Goal: Information Seeking & Learning: Find specific fact

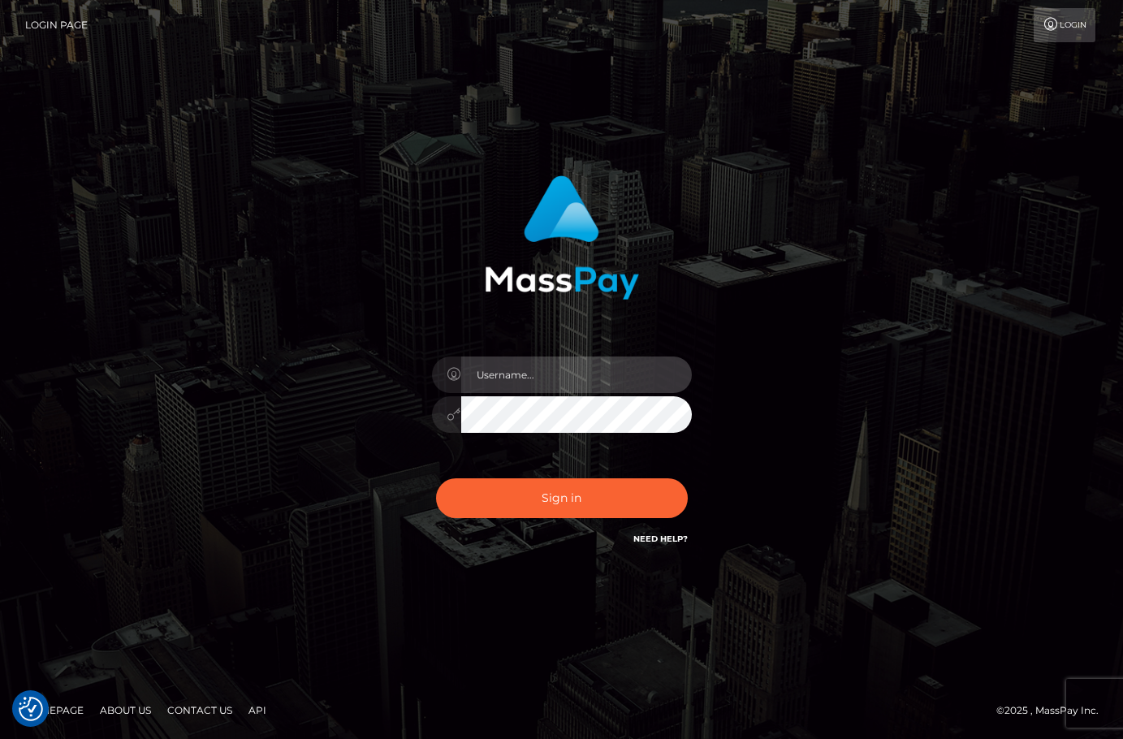
click at [530, 371] on input "text" at bounding box center [576, 374] width 231 height 37
type input "christianc.xcite"
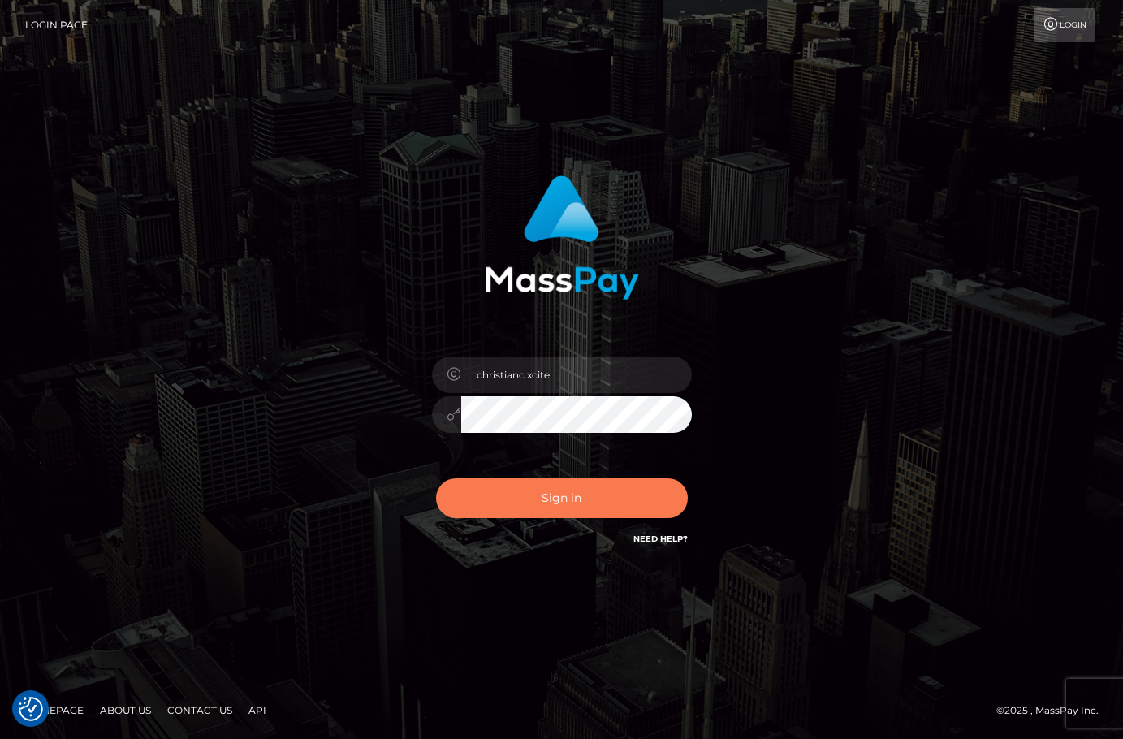
click at [573, 497] on button "Sign in" at bounding box center [562, 498] width 252 height 40
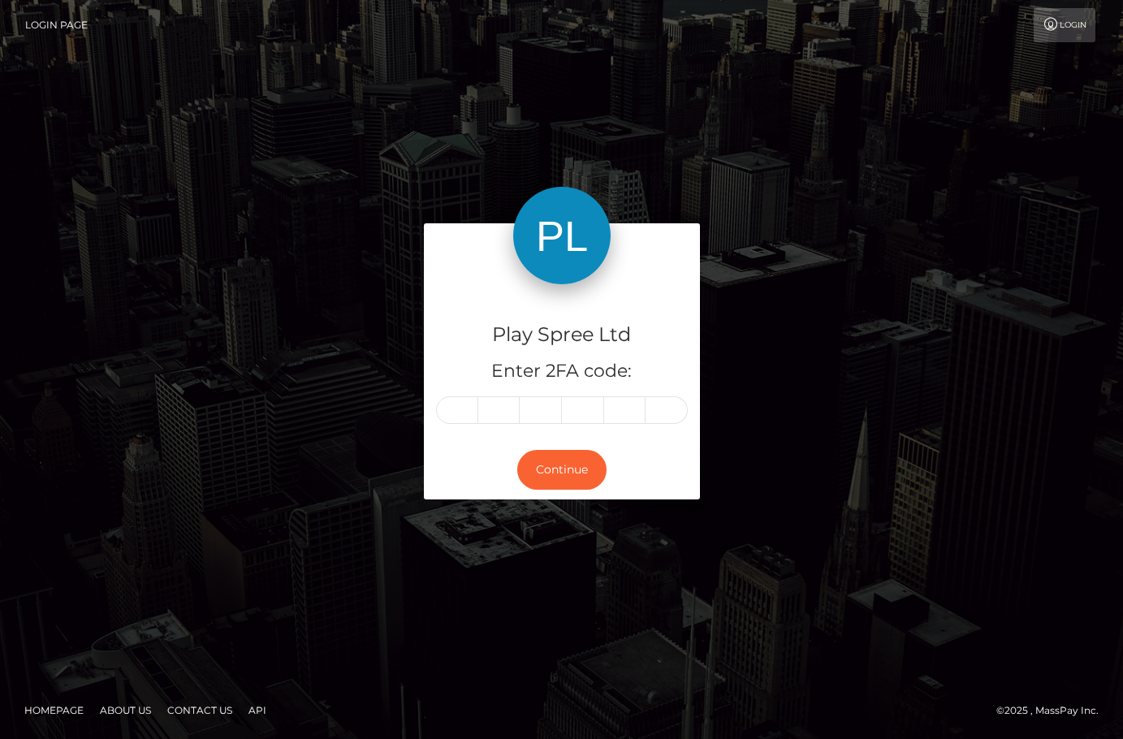
click at [475, 409] on input "text" at bounding box center [457, 410] width 42 height 28
type input "8"
type input "6"
type input "1"
type input "7"
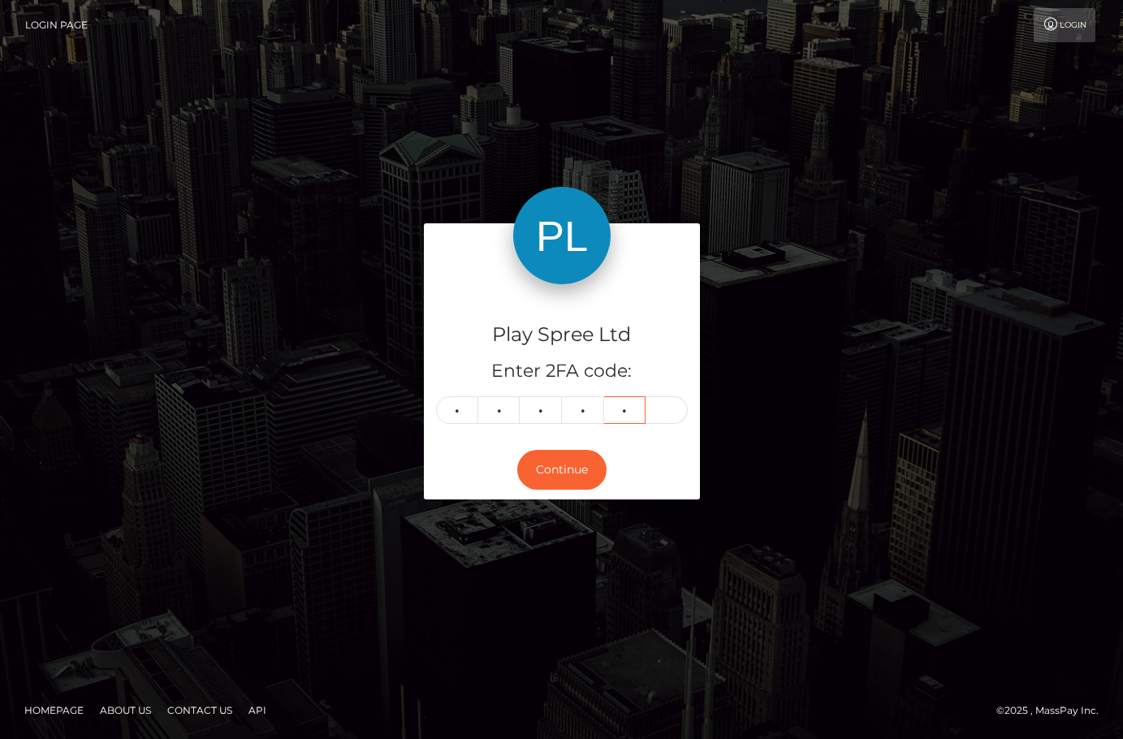
type input "8"
type input "6"
click at [561, 461] on button "Continue" at bounding box center [561, 470] width 89 height 40
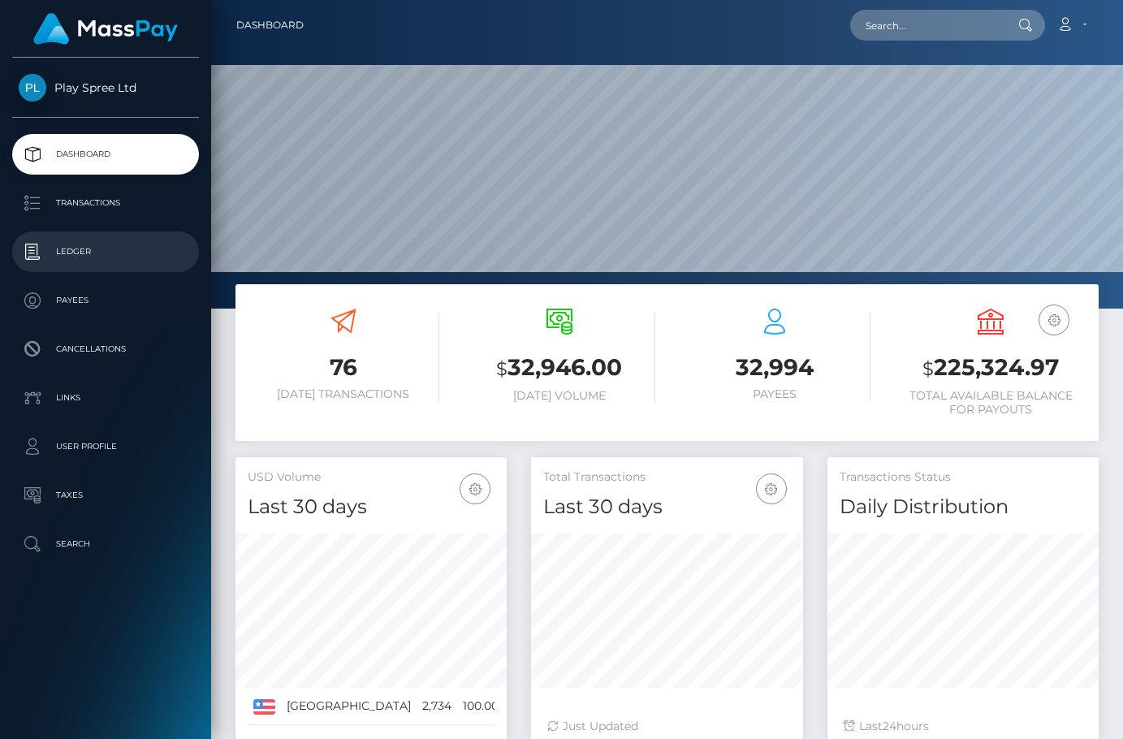
scroll to position [288, 272]
drag, startPoint x: 0, startPoint y: 0, endPoint x: 75, endPoint y: 248, distance: 258.8
click at [75, 248] on p "Ledger" at bounding box center [106, 251] width 174 height 24
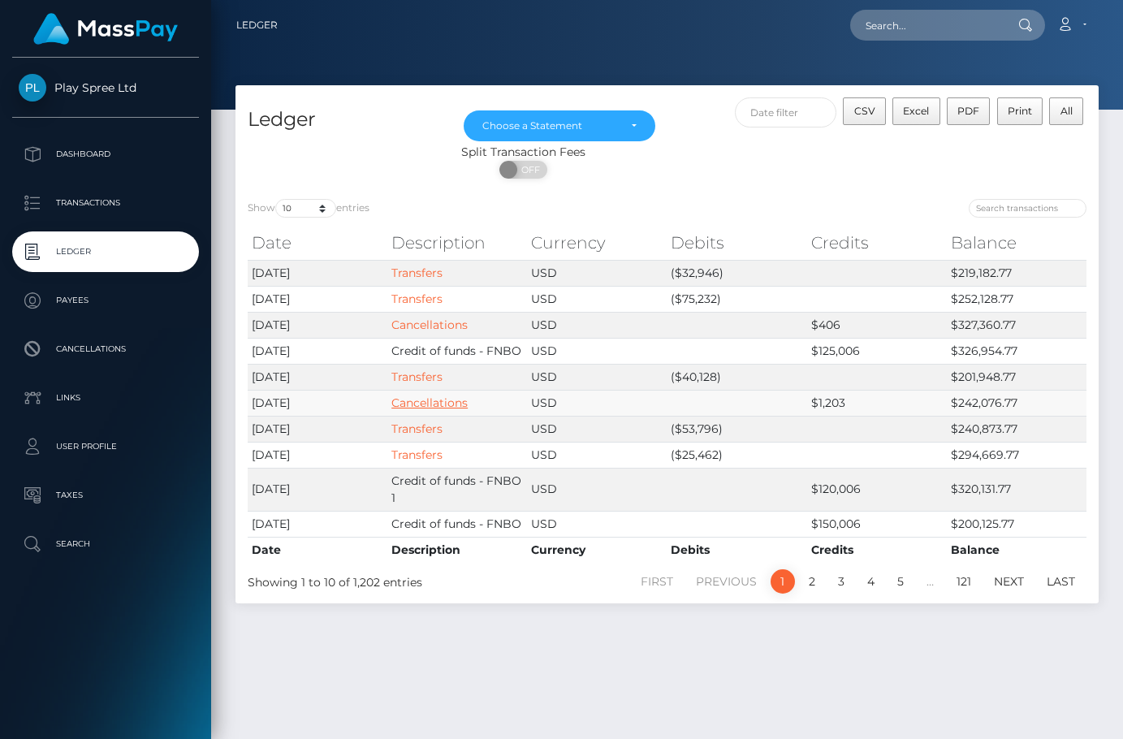
click at [425, 402] on link "Cancellations" at bounding box center [429, 402] width 76 height 15
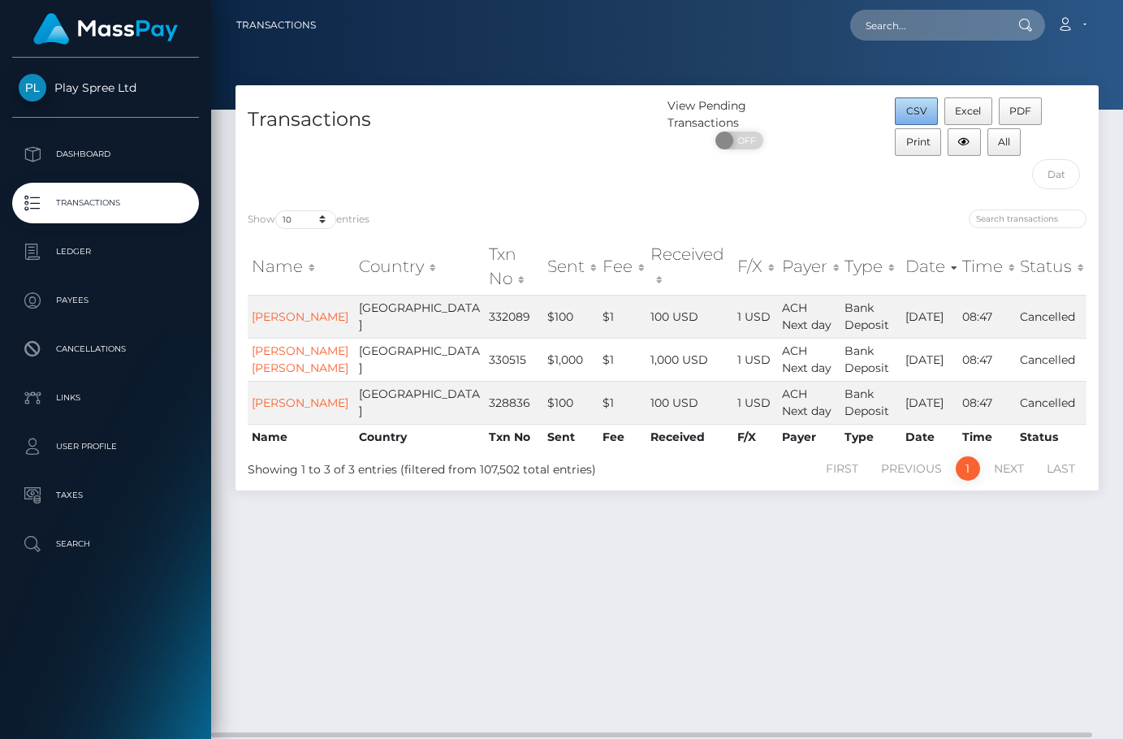
click at [912, 110] on span "CSV" at bounding box center [916, 111] width 21 height 12
click at [982, 636] on div "Transactions View Pending Transactions ON OFF CSV Excel PDF Print All Show 10 2…" at bounding box center [667, 404] width 912 height 639
click at [1007, 647] on div "Transactions View Pending Transactions ON OFF CSV Excel PDF Print All Show 10 2…" at bounding box center [667, 404] width 912 height 639
drag, startPoint x: 1021, startPoint y: 614, endPoint x: 947, endPoint y: 527, distance: 114.6
click at [1023, 614] on div "Transactions View Pending Transactions ON OFF CSV Excel PDF Print All Show 10 2…" at bounding box center [667, 404] width 912 height 639
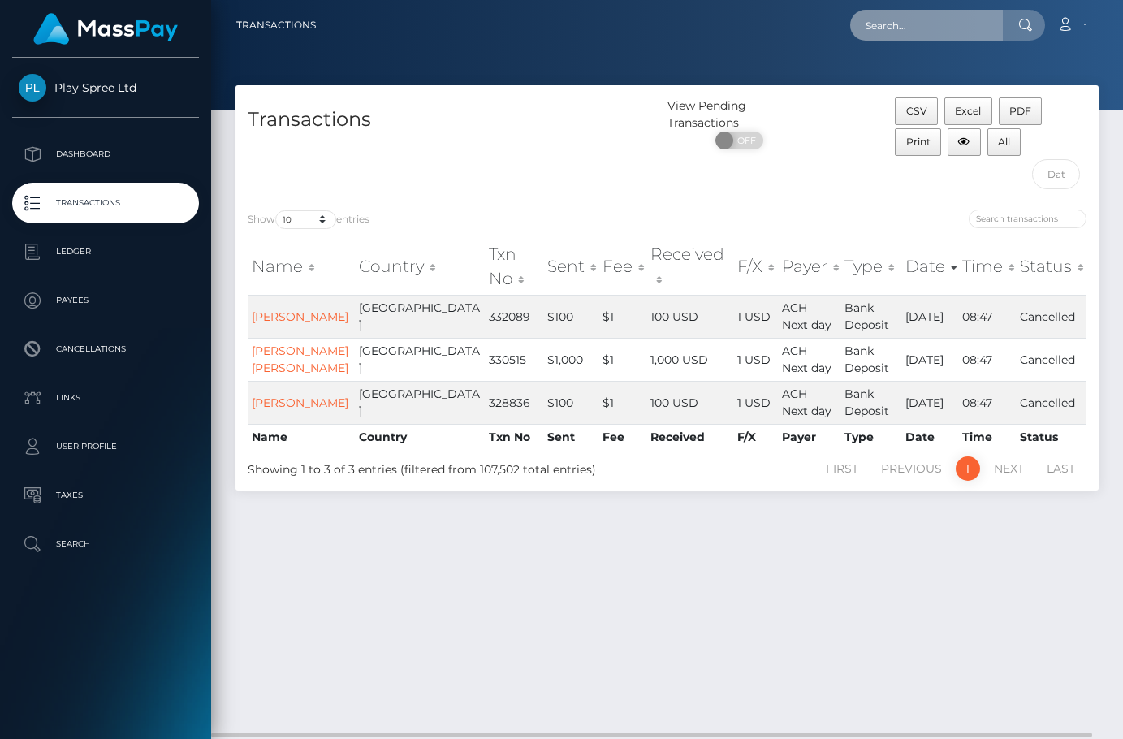
click at [929, 32] on input "text" at bounding box center [926, 25] width 153 height 31
paste input "332089"
type input "332089"
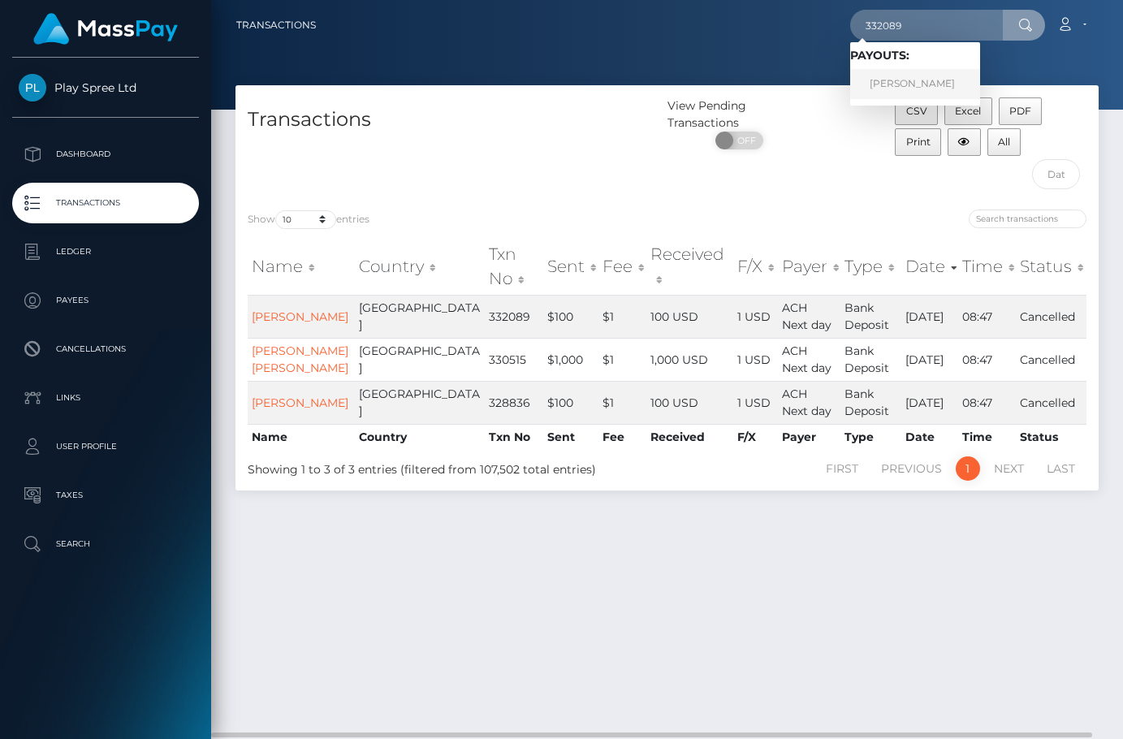
click at [925, 81] on link "JIMMIE MILLER" at bounding box center [915, 84] width 130 height 30
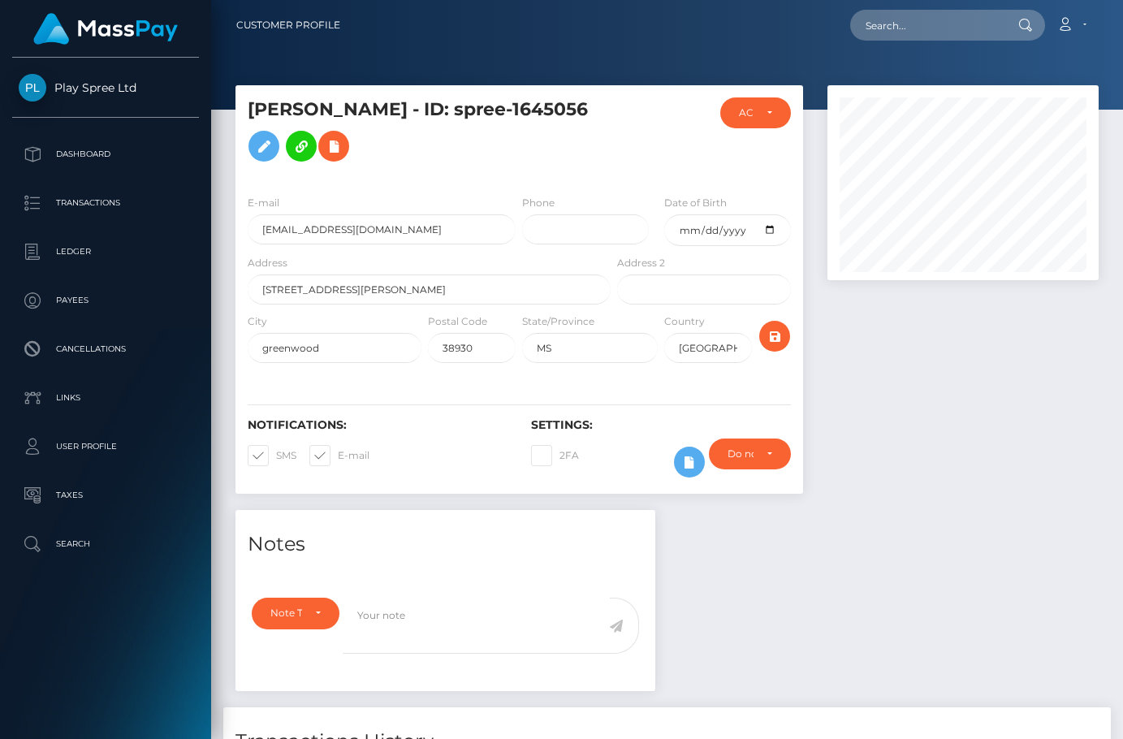
scroll to position [195, 272]
click at [931, 31] on input "text" at bounding box center [926, 25] width 153 height 31
paste input "330515"
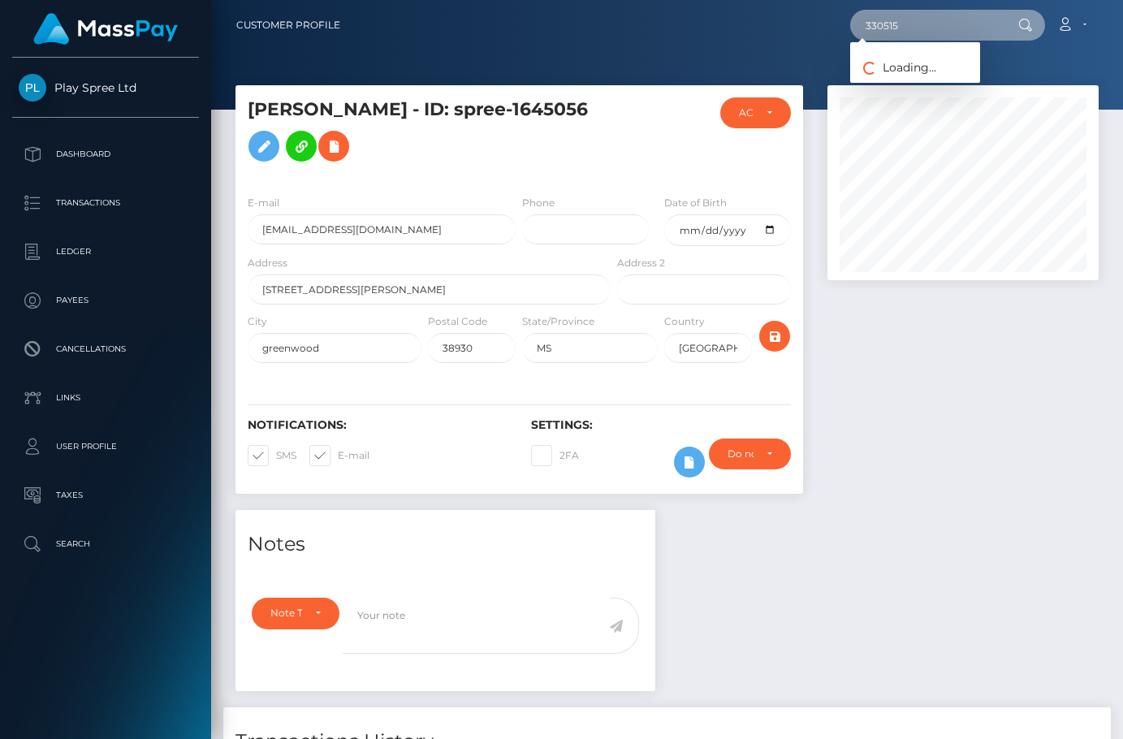
type input "330515"
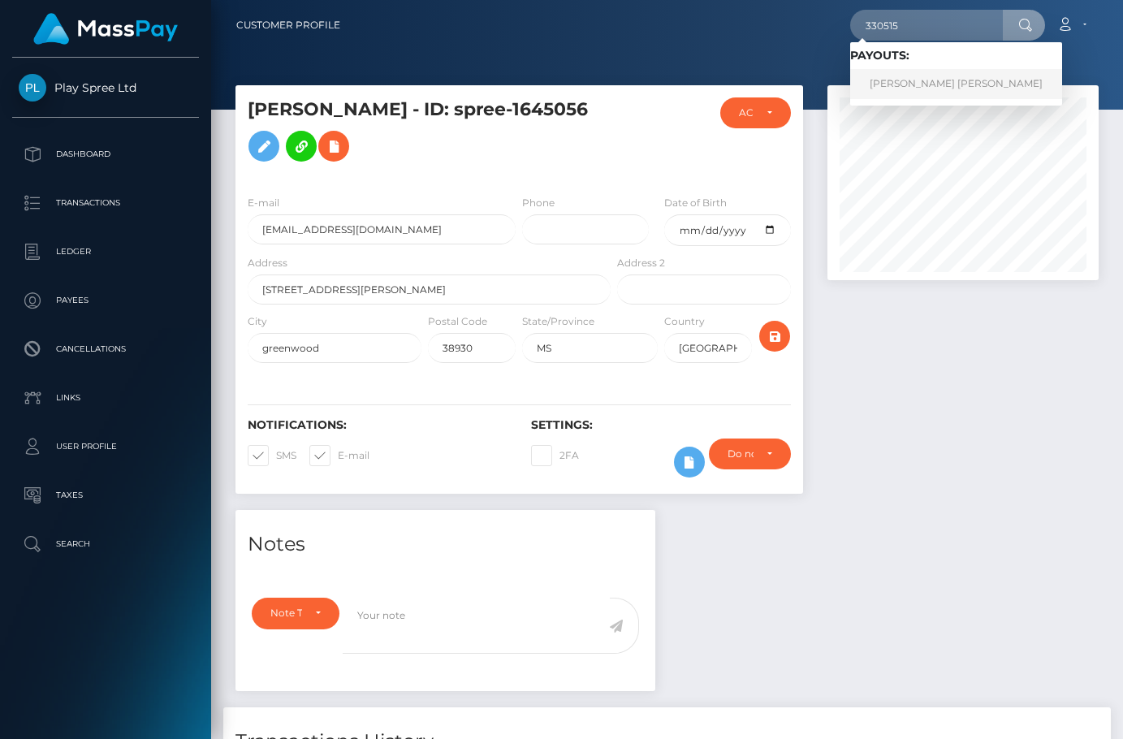
click at [947, 75] on link "KENDALL MICHAEL STRAIT" at bounding box center [956, 84] width 212 height 30
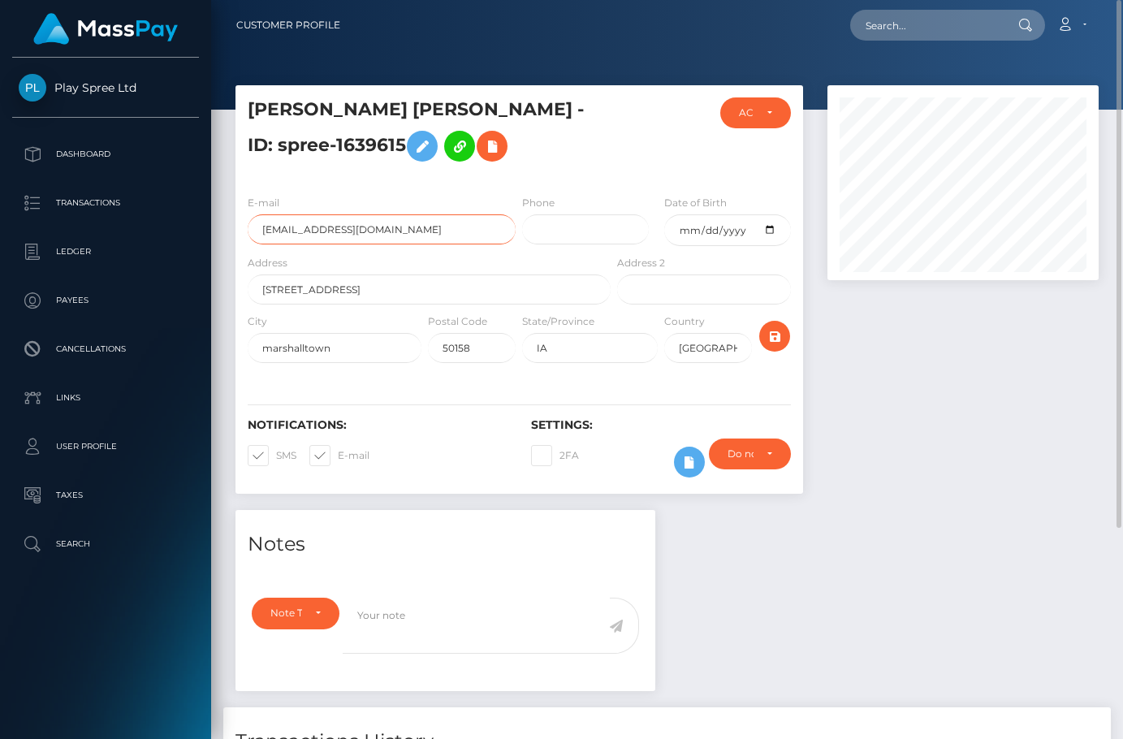
click at [324, 225] on input "[EMAIL_ADDRESS][DOMAIN_NAME]" at bounding box center [382, 229] width 268 height 30
click at [323, 225] on input "[EMAIL_ADDRESS][DOMAIN_NAME]" at bounding box center [382, 229] width 268 height 30
click at [595, 191] on div "E-mail [EMAIL_ADDRESS][DOMAIN_NAME] Phone Date of Birth [DATE] City" at bounding box center [518, 280] width 567 height 197
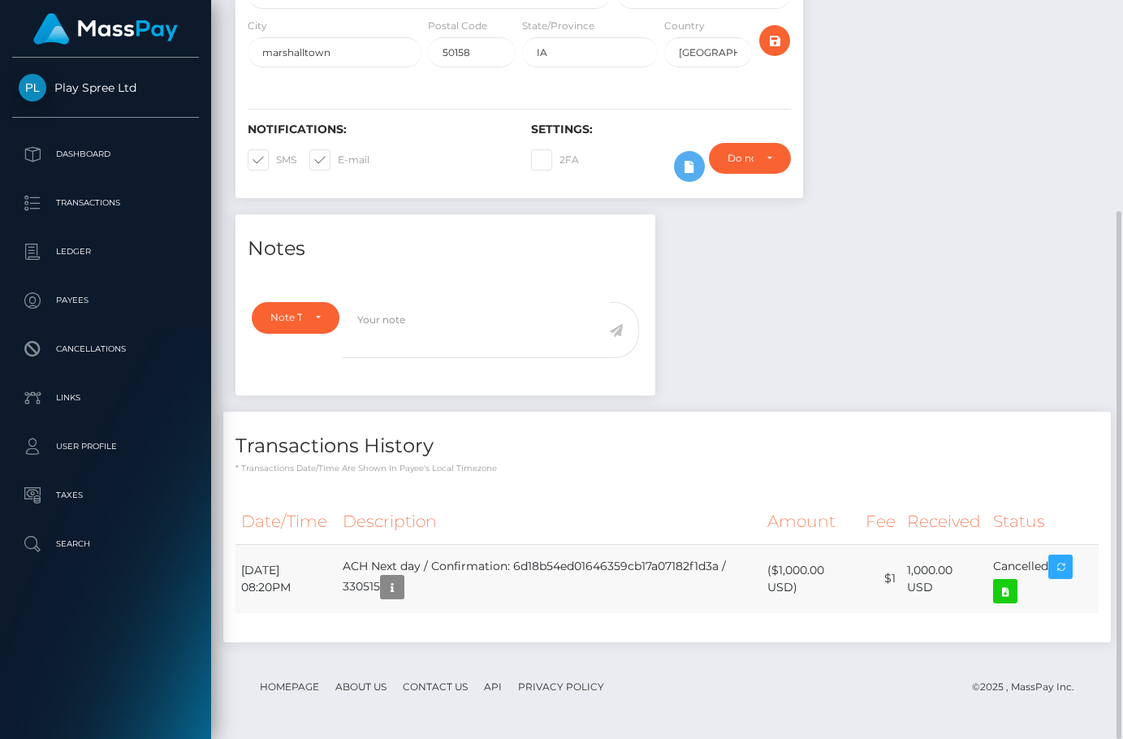
click at [277, 583] on td "[DATE] 08:20PM" at bounding box center [285, 578] width 101 height 69
click at [277, 582] on td "[DATE] 08:20PM" at bounding box center [285, 578] width 101 height 69
click at [274, 582] on td "[DATE] 08:20PM" at bounding box center [285, 578] width 101 height 69
copy tr "[DATE] 08:20PM"
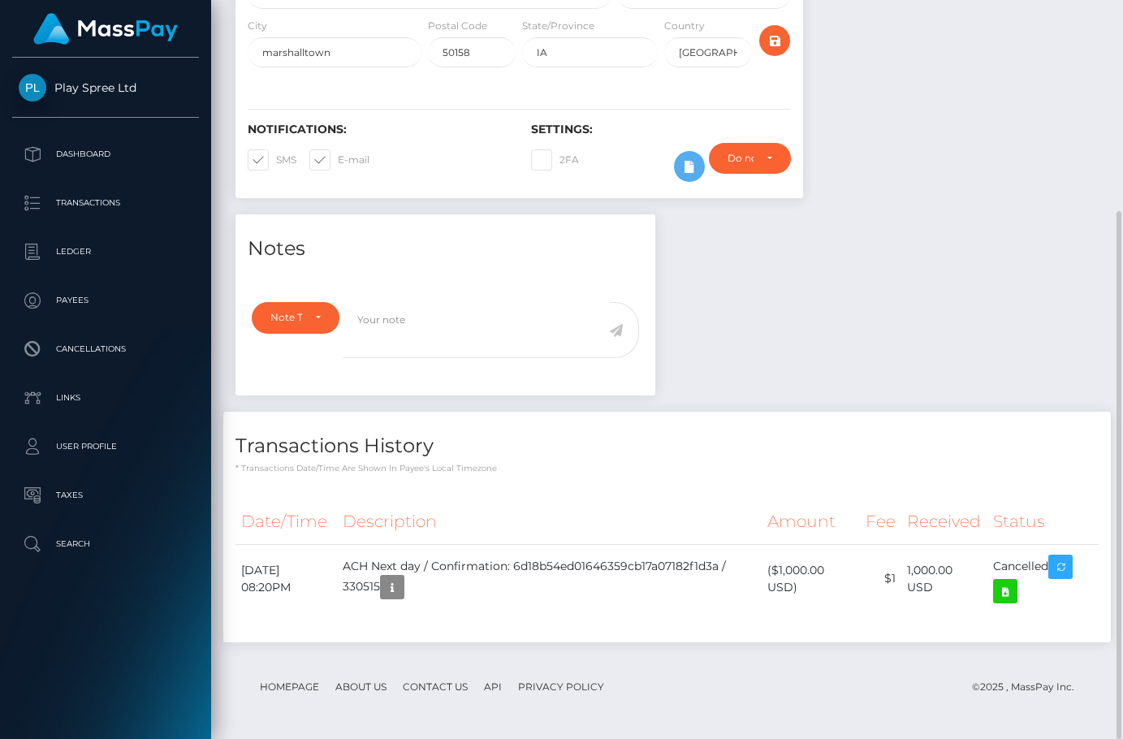
drag, startPoint x: 946, startPoint y: 149, endPoint x: 993, endPoint y: 145, distance: 46.4
click at [948, 153] on div at bounding box center [962, 2] width 295 height 425
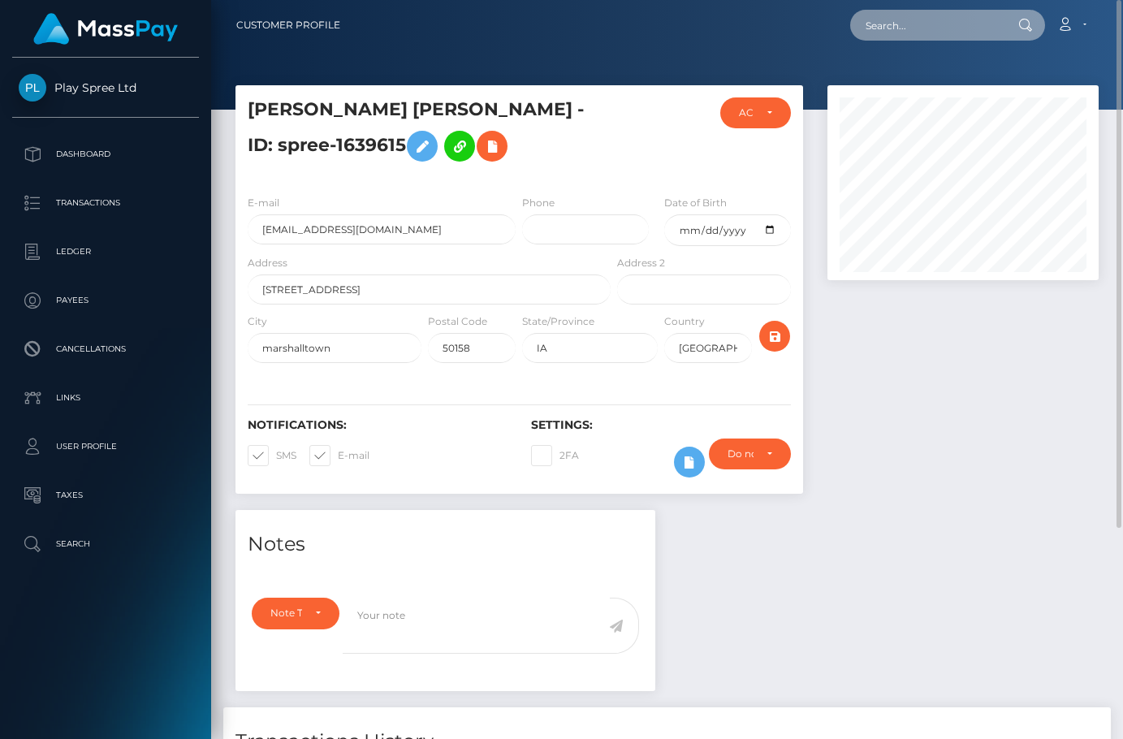
click at [918, 27] on input "text" at bounding box center [926, 25] width 153 height 31
paste input "328836"
type input "328836"
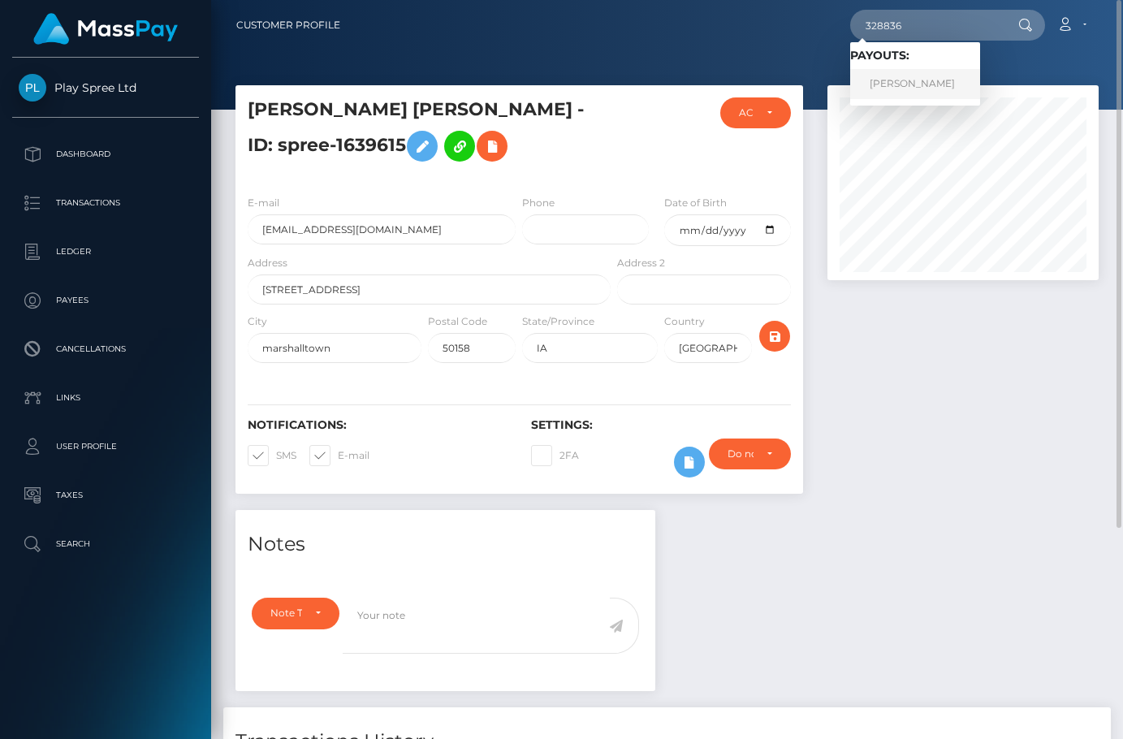
click at [938, 79] on link "THOMAS JAMES SCHAEFERS" at bounding box center [915, 84] width 130 height 30
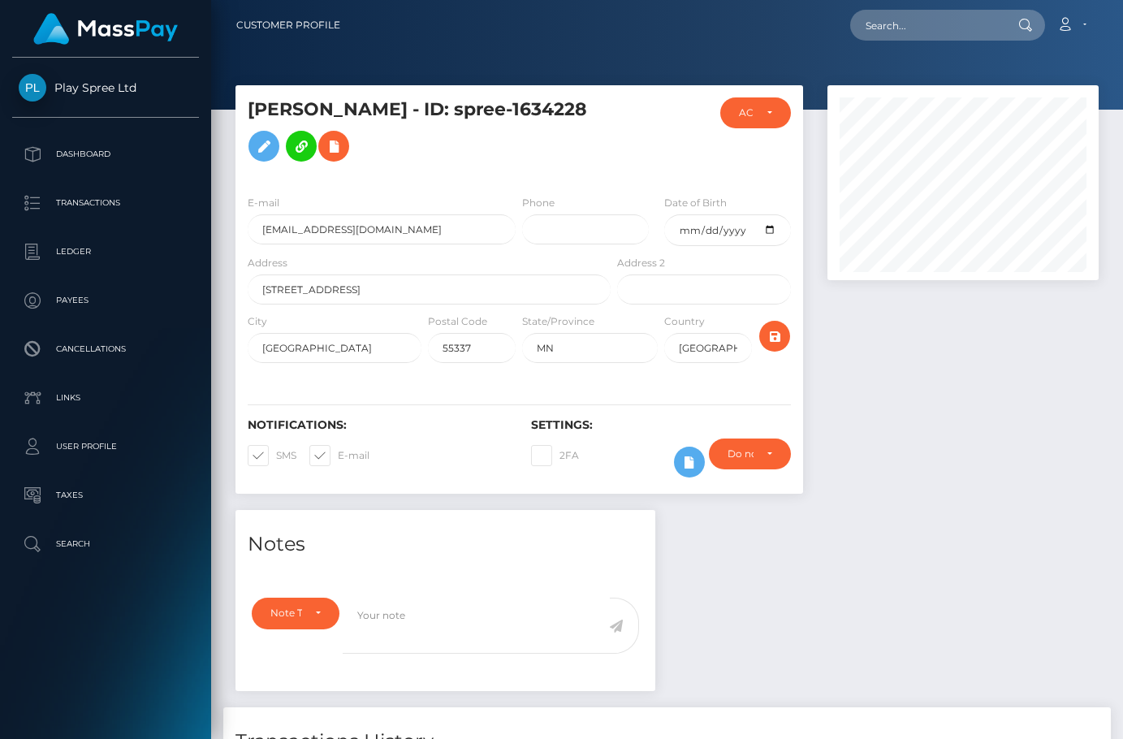
scroll to position [295, 0]
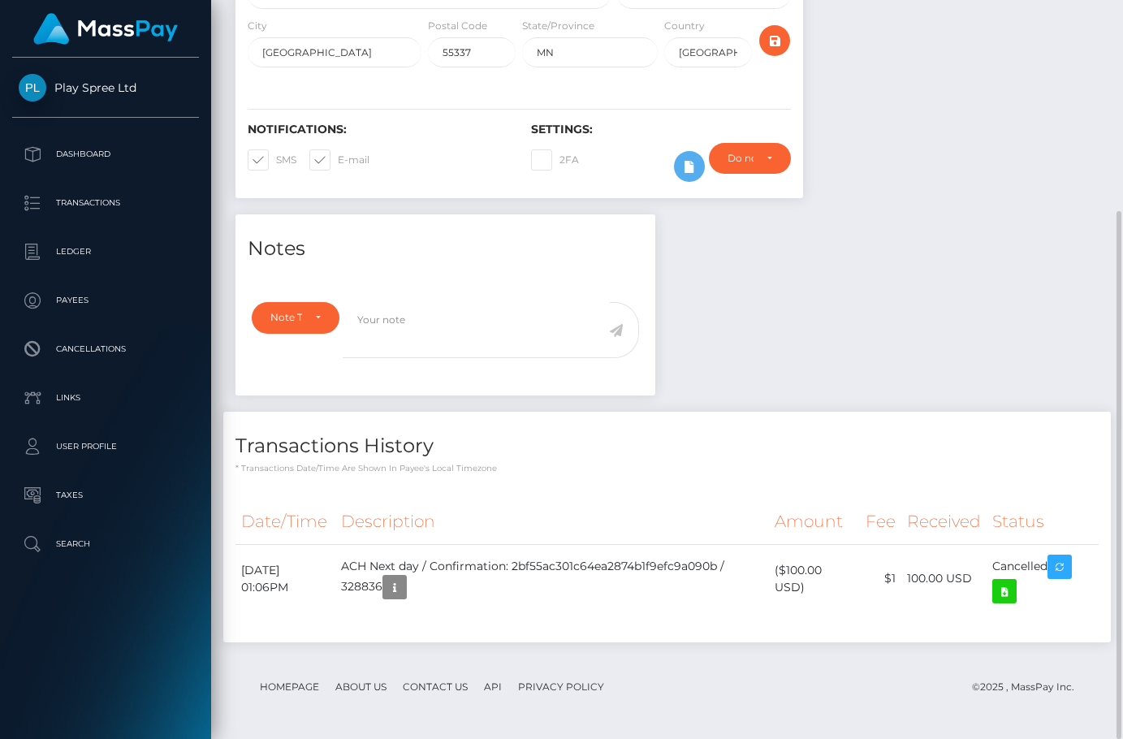
click at [1020, 218] on div "Notes Note Type Compliance Clear Compliance General Note Type" at bounding box center [666, 436] width 887 height 444
click at [281, 572] on td "August 16, 2025 01:06PM" at bounding box center [285, 578] width 100 height 69
click at [281, 571] on td "August 16, 2025 01:06PM" at bounding box center [285, 578] width 100 height 69
copy tr "August 16, 2025 01:06PM"
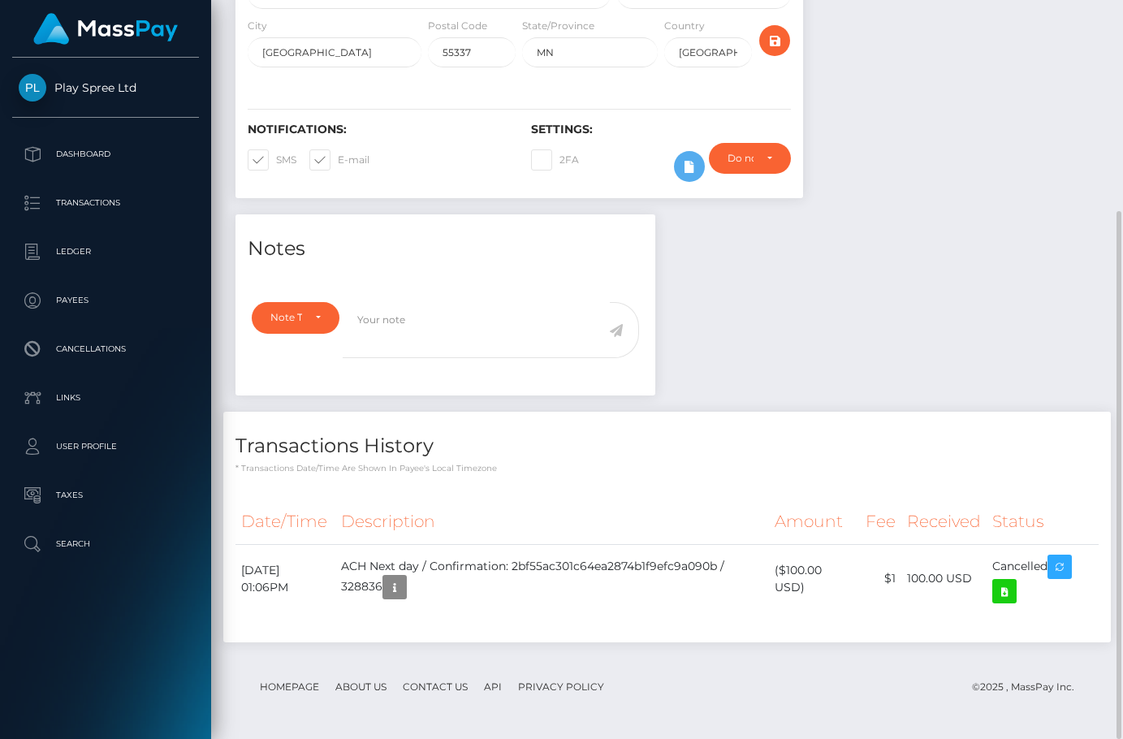
drag, startPoint x: 446, startPoint y: 160, endPoint x: 464, endPoint y: 152, distance: 19.6
click at [457, 154] on div "Notifications: SMS E-mail" at bounding box center [376, 156] width 283 height 67
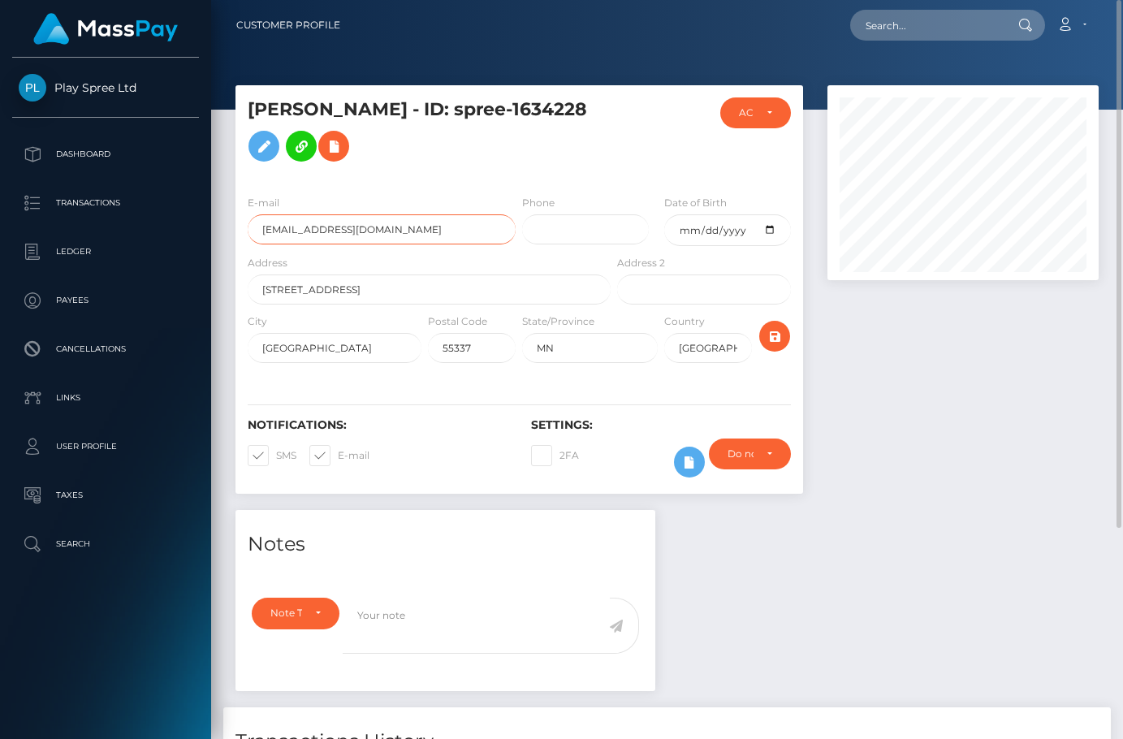
click at [339, 219] on input "tschaefers05@gmail.com" at bounding box center [382, 229] width 268 height 30
click at [632, 77] on div at bounding box center [667, 55] width 912 height 110
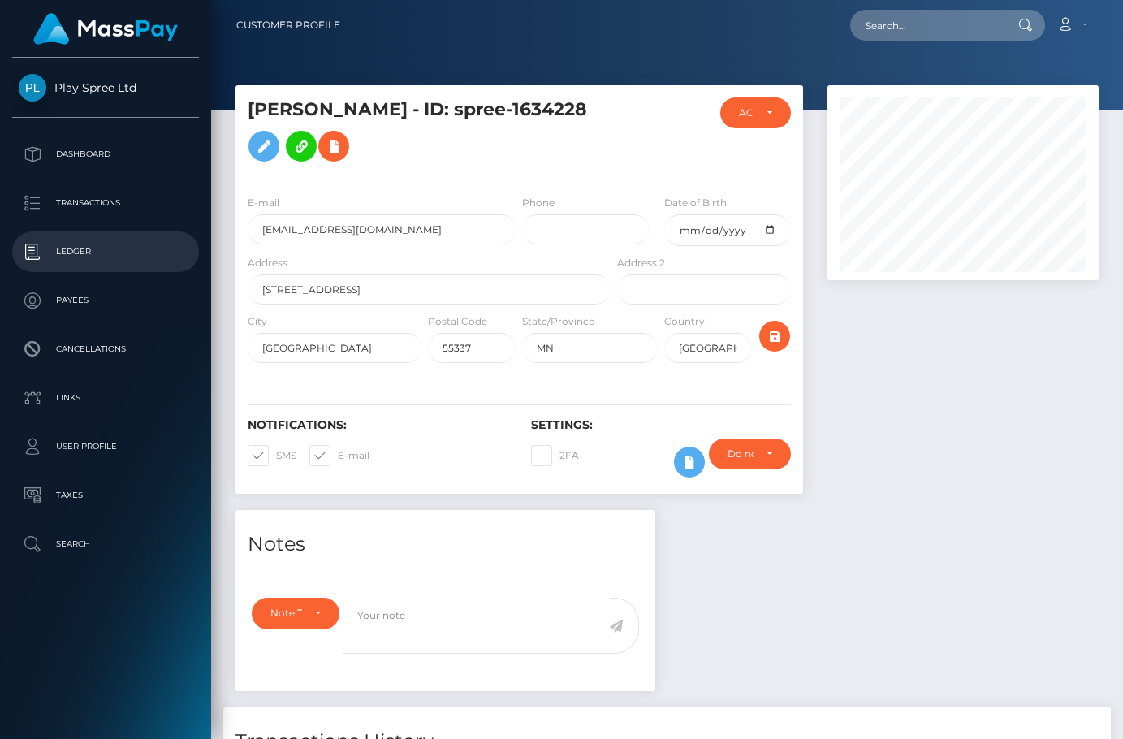
click at [92, 242] on p "Ledger" at bounding box center [106, 251] width 174 height 24
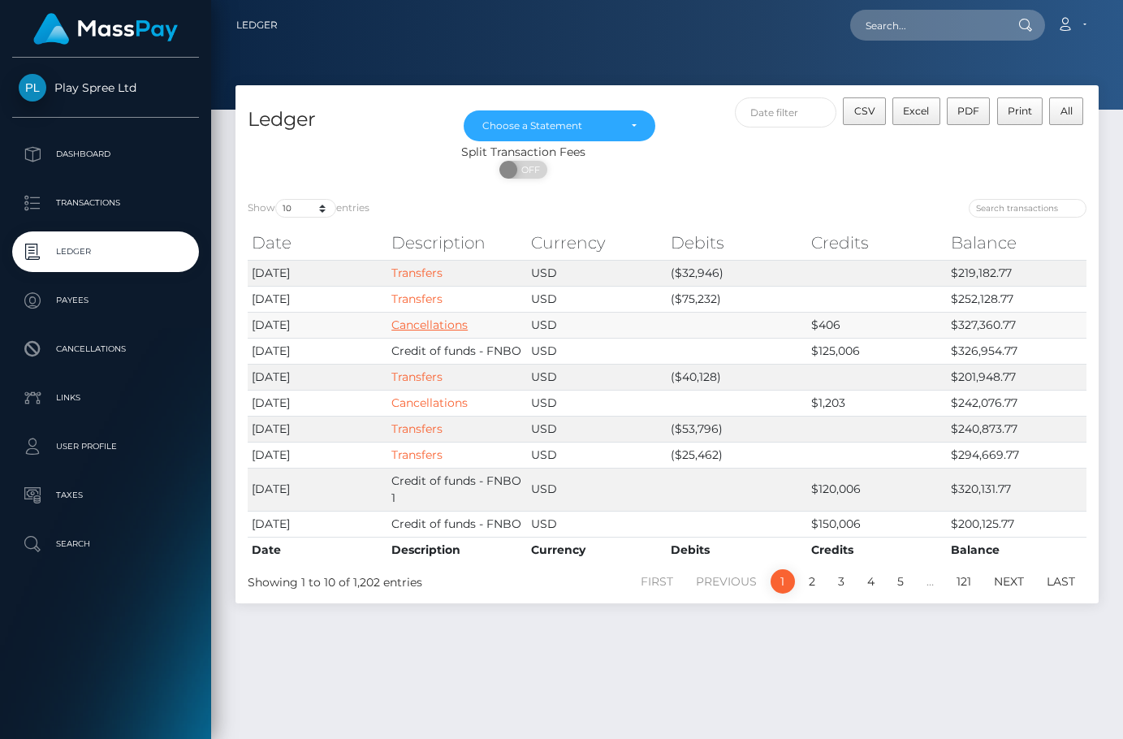
click at [429, 326] on link "Cancellations" at bounding box center [429, 324] width 76 height 15
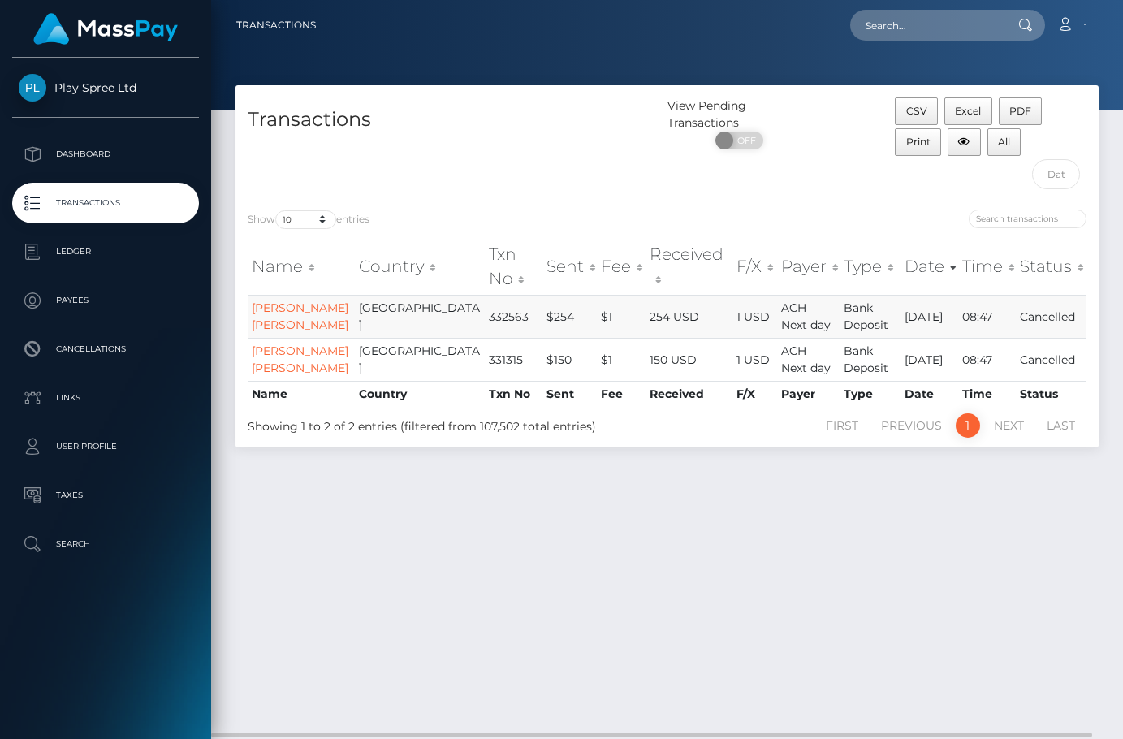
click at [485, 323] on td "332563" at bounding box center [513, 316] width 57 height 43
copy td "332563"
click at [962, 514] on div "Transactions View Pending Transactions ON OFF CSV Excel PDF Print All Show 10 2…" at bounding box center [667, 404] width 912 height 639
click at [485, 377] on td "331315" at bounding box center [513, 359] width 57 height 43
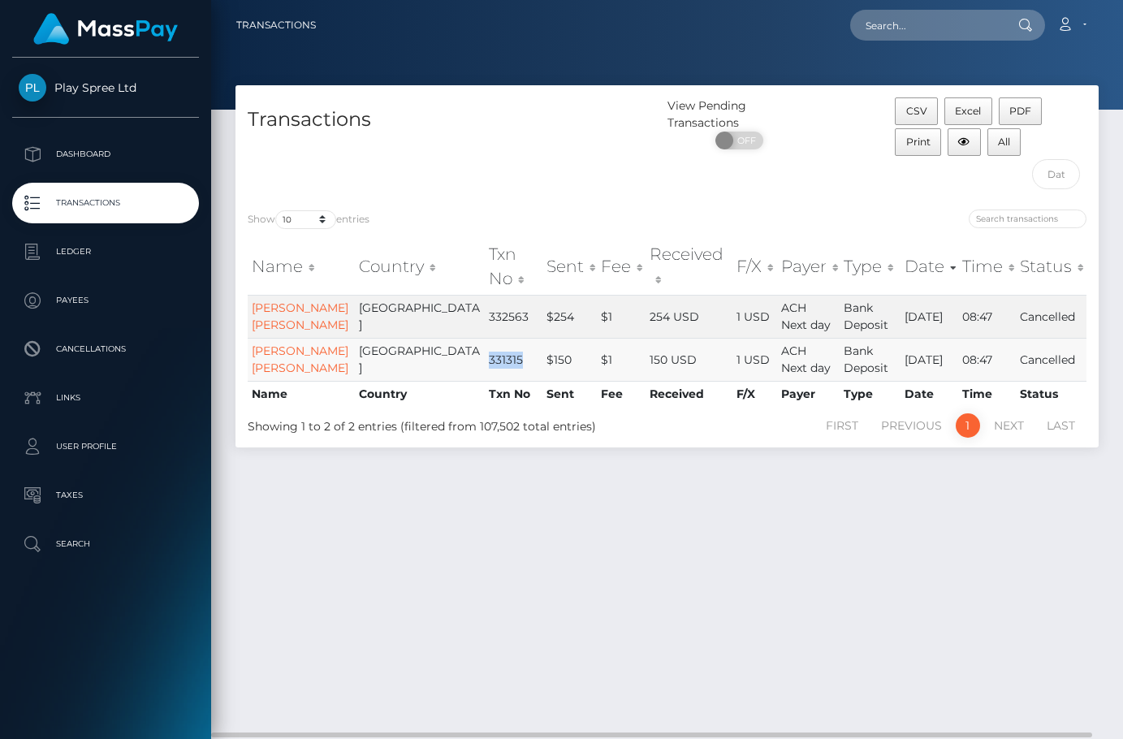
click at [485, 377] on td "331315" at bounding box center [513, 359] width 57 height 43
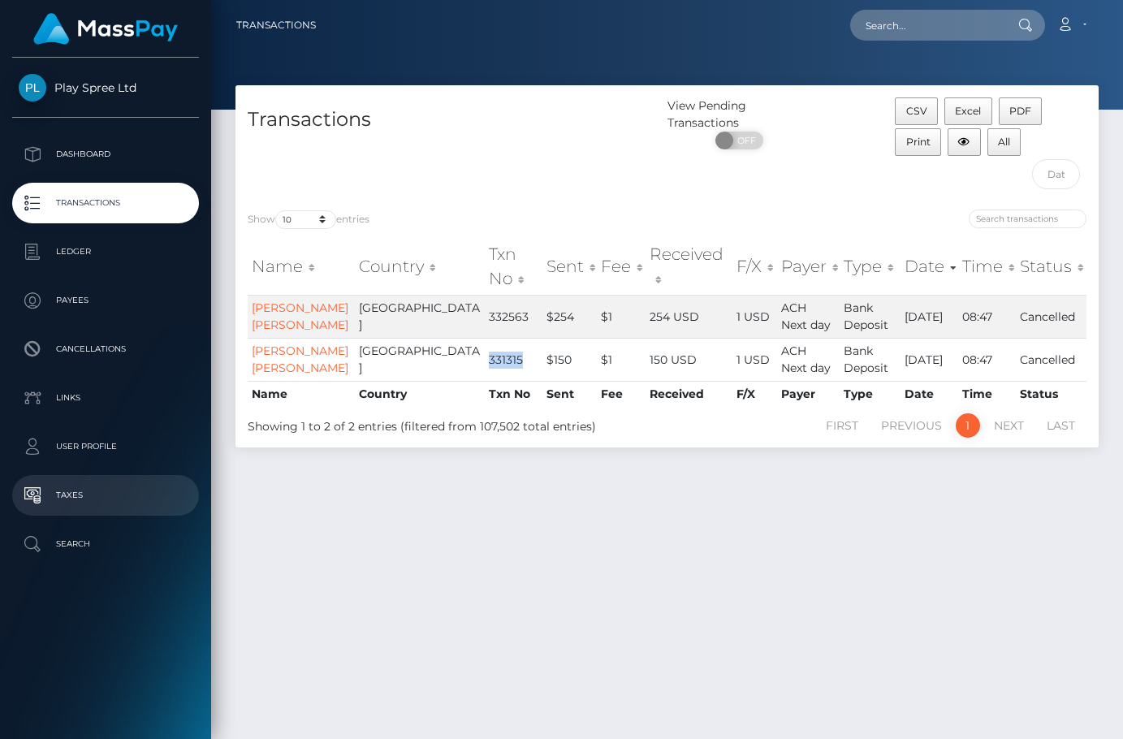
copy td "331315"
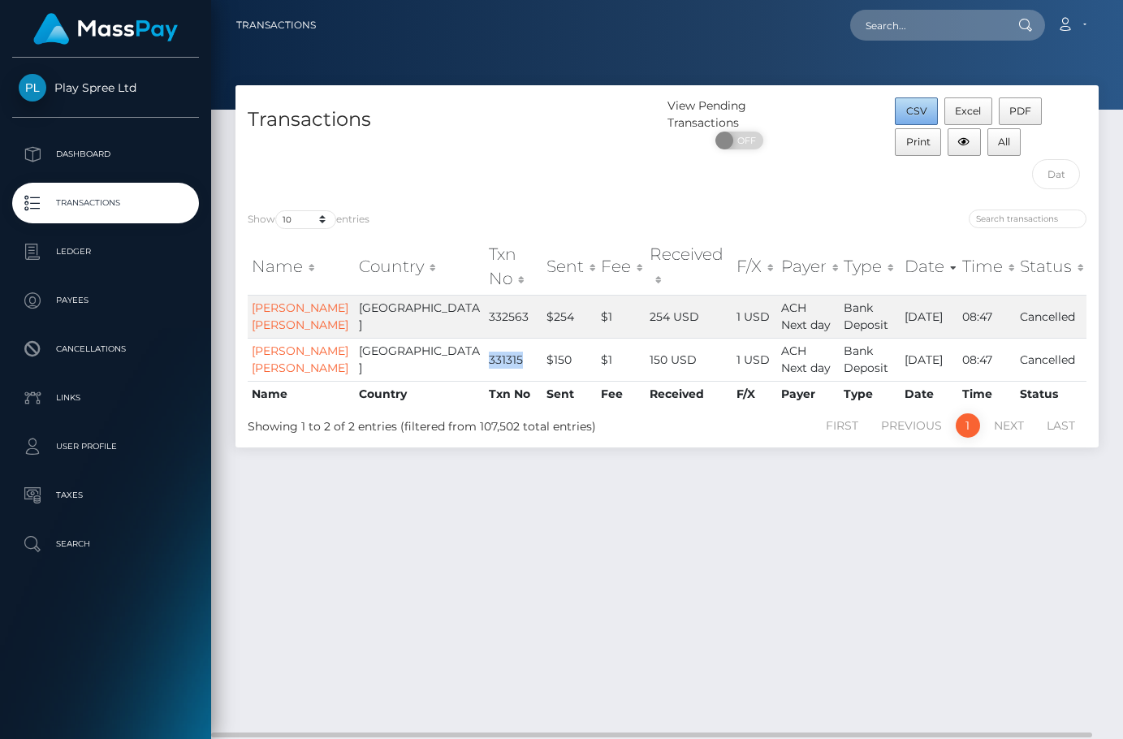
click at [914, 98] on button "CSV" at bounding box center [916, 111] width 43 height 28
click at [887, 189] on div "CSV Excel PDF Print All" at bounding box center [990, 147] width 216 height 100
click at [959, 26] on input "text" at bounding box center [926, 25] width 153 height 31
paste input "331315"
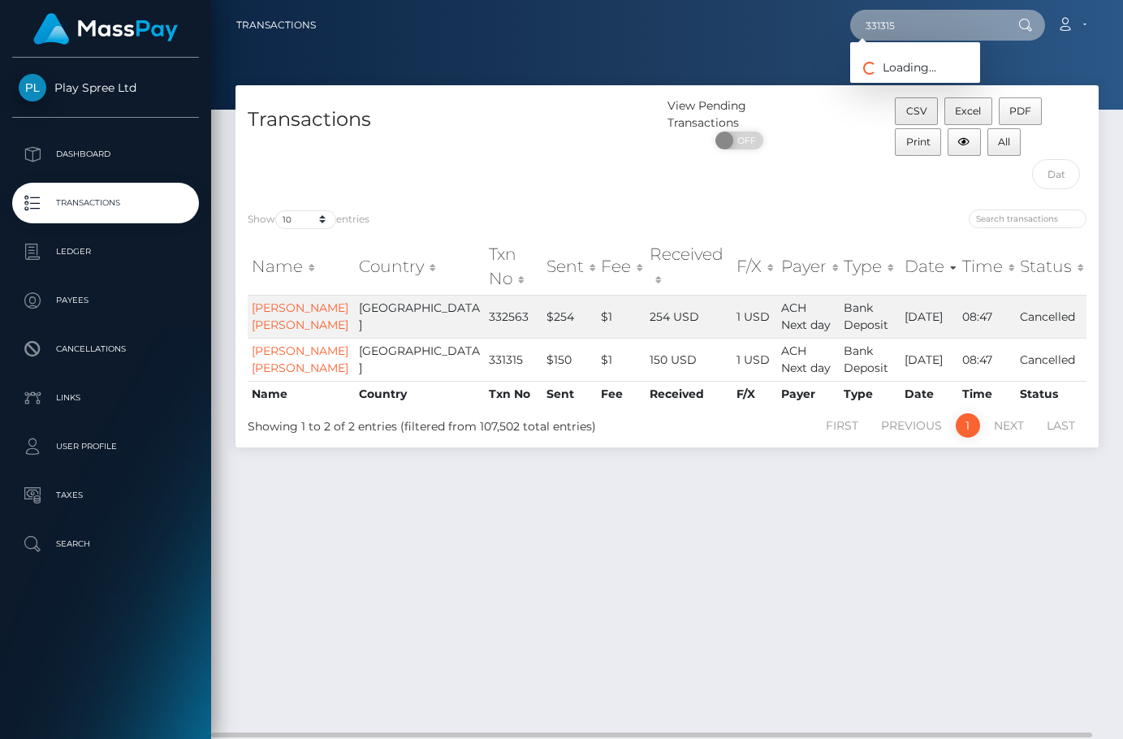
type input "331315"
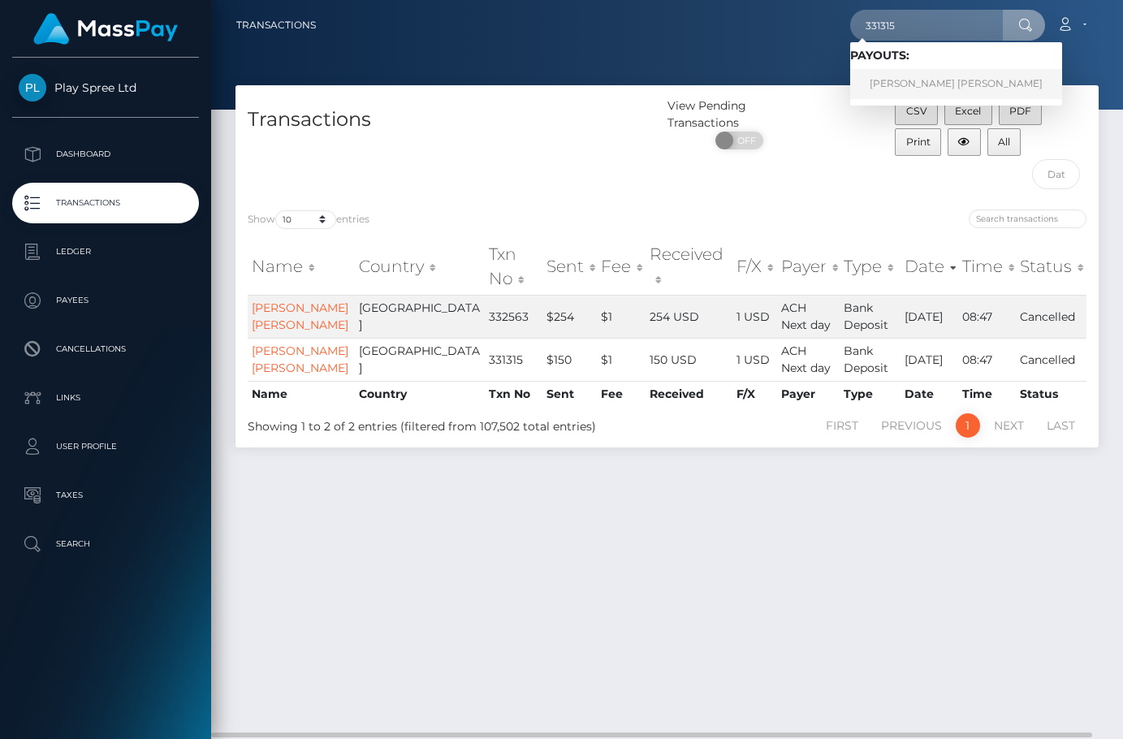
click at [957, 77] on link "JEFFERY SCOTT JR SMITH" at bounding box center [956, 84] width 212 height 30
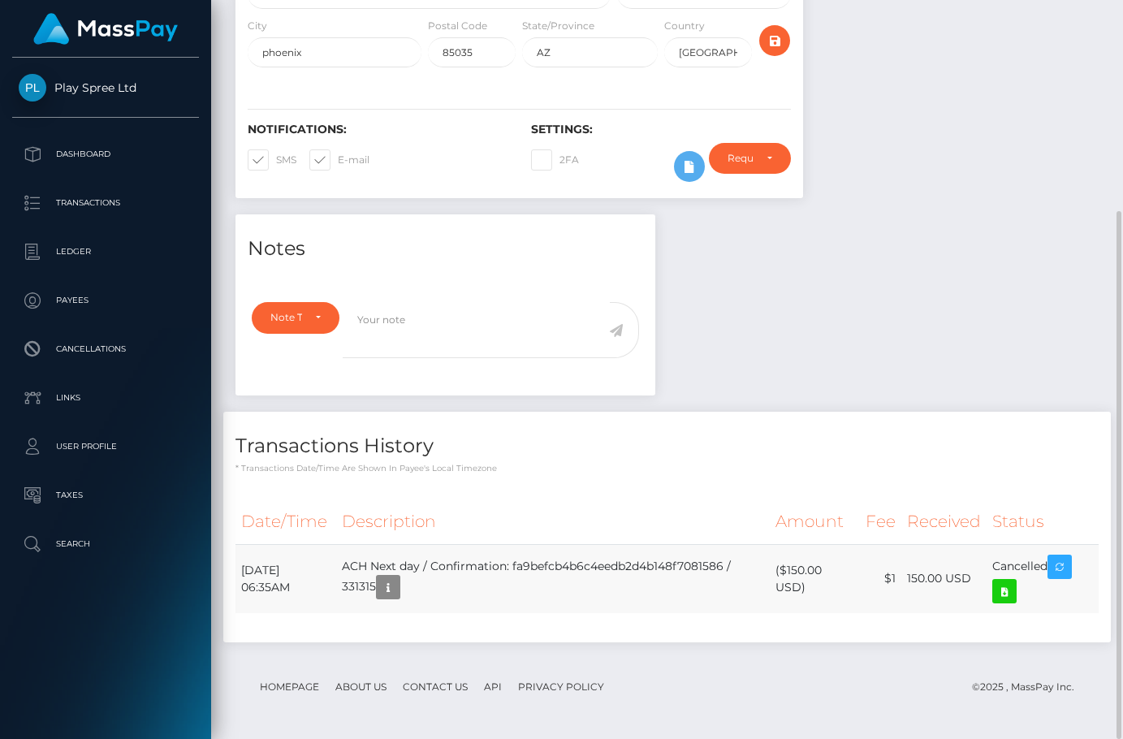
scroll to position [195, 272]
click at [270, 576] on td "[DATE] 06:35AM" at bounding box center [285, 578] width 101 height 69
click at [270, 576] on td "August 19, 2025 06:35AM" at bounding box center [285, 578] width 101 height 69
copy tr "August 19, 2025 06:35AM"
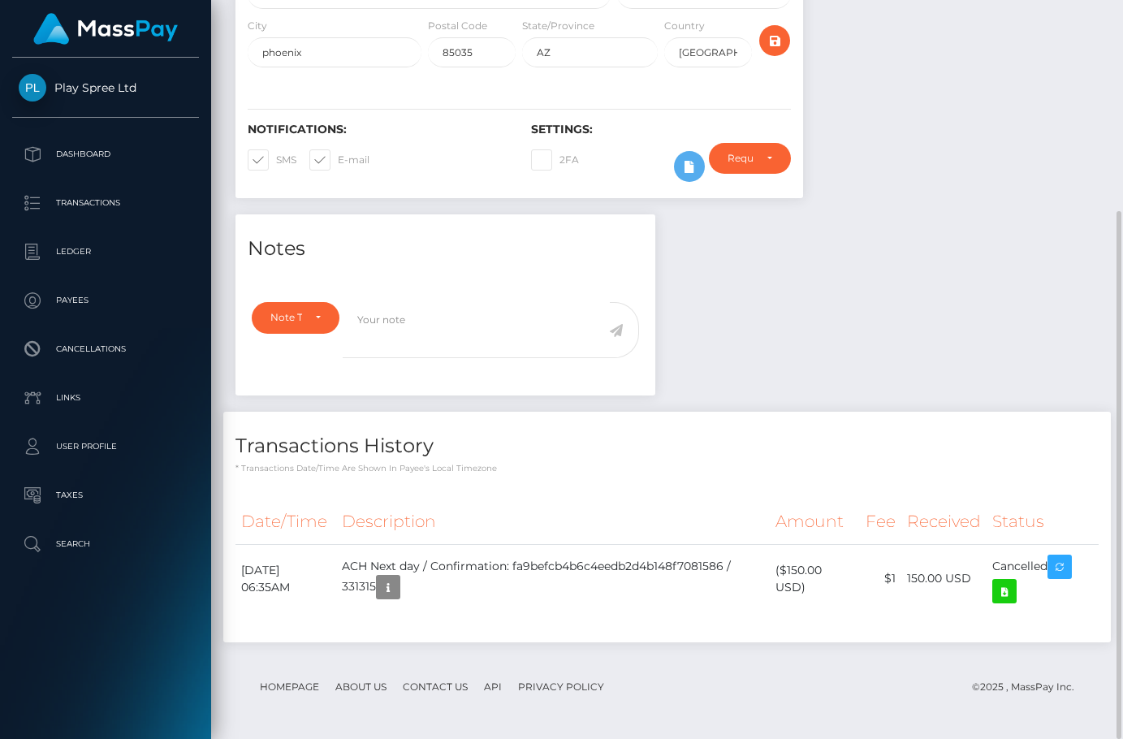
click at [1007, 182] on div at bounding box center [962, 2] width 295 height 425
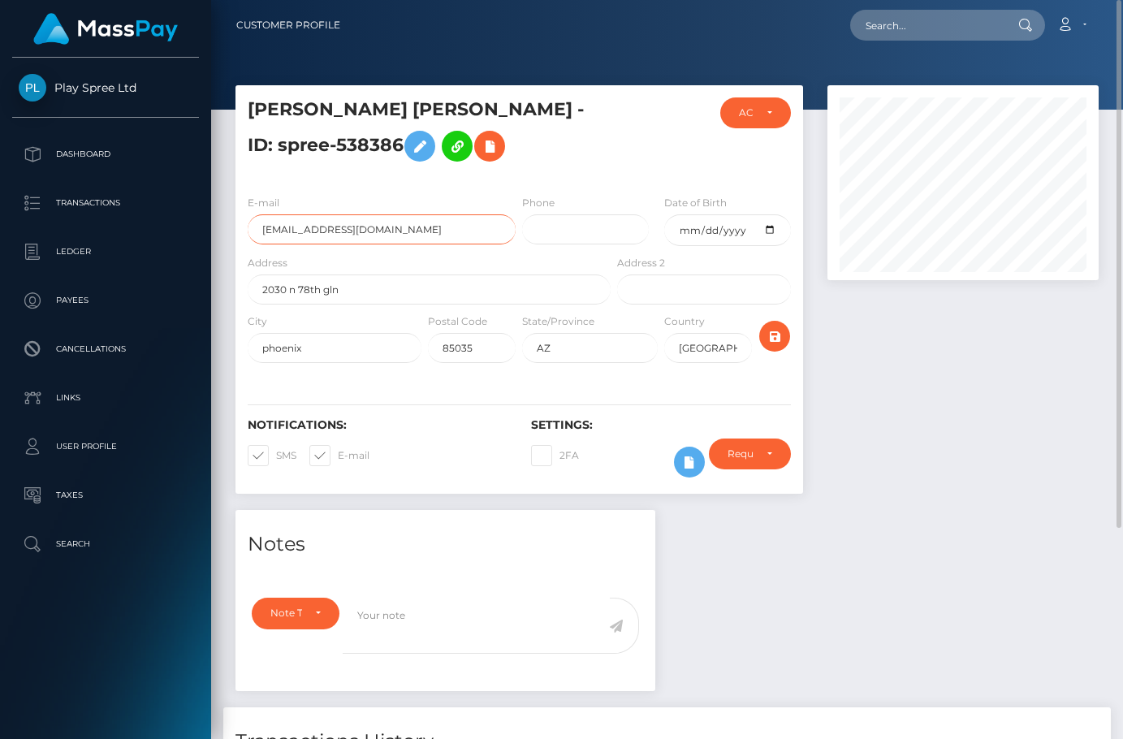
click at [313, 234] on input "smithjrjeffery9@gmail.com" at bounding box center [382, 229] width 268 height 30
click at [313, 231] on input "smithjrjeffery9@gmail.com" at bounding box center [382, 229] width 268 height 30
drag, startPoint x: 939, startPoint y: 444, endPoint x: 954, endPoint y: 412, distance: 35.6
click at [945, 444] on div at bounding box center [962, 297] width 295 height 425
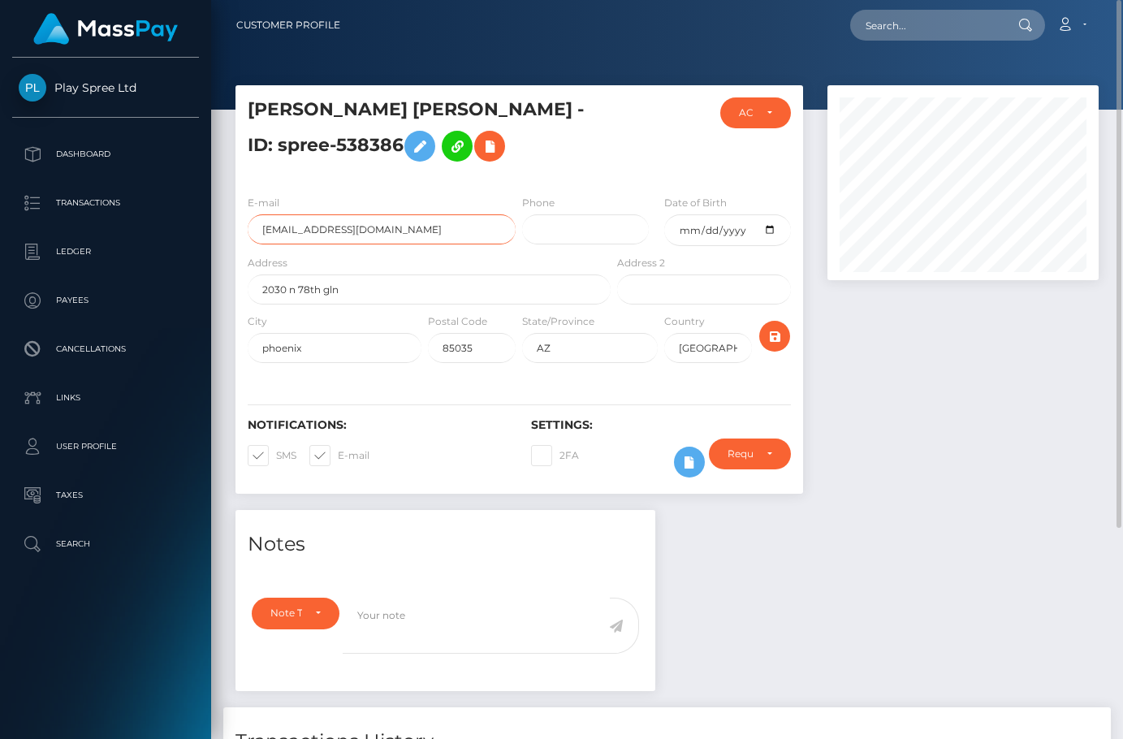
click at [302, 231] on input "smithjrjeffery9@gmail.com" at bounding box center [382, 229] width 268 height 30
click at [305, 233] on input "smithjrjeffery9@gmail.com" at bounding box center [382, 229] width 268 height 30
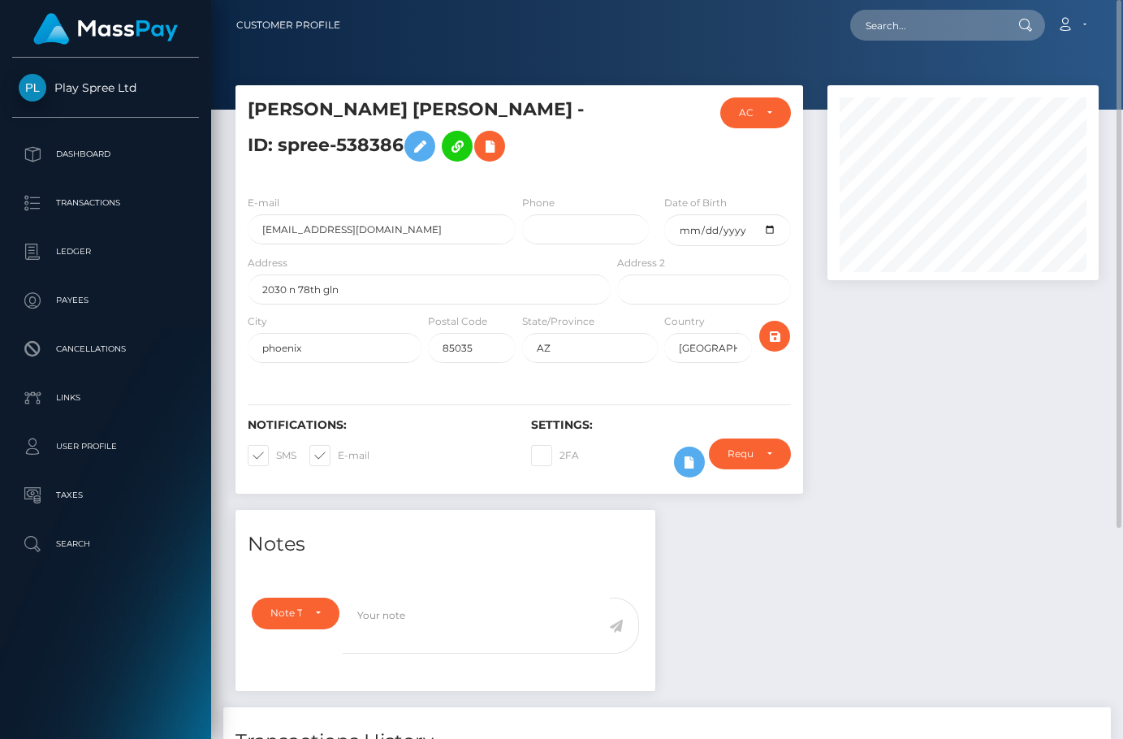
click at [1019, 453] on div at bounding box center [962, 297] width 295 height 425
